Goal: Navigation & Orientation: Find specific page/section

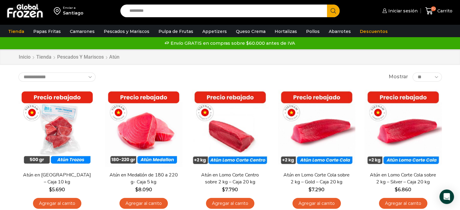
click at [22, 11] on img at bounding box center [25, 11] width 38 height 16
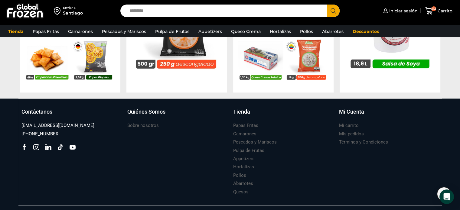
scroll to position [680, 0]
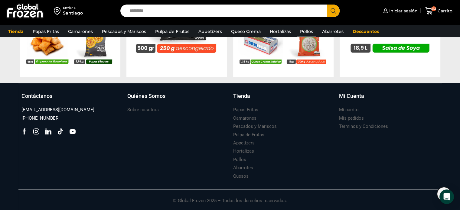
click at [304, 31] on link "Pollos" at bounding box center [306, 31] width 19 height 11
